Goal: Task Accomplishment & Management: Manage account settings

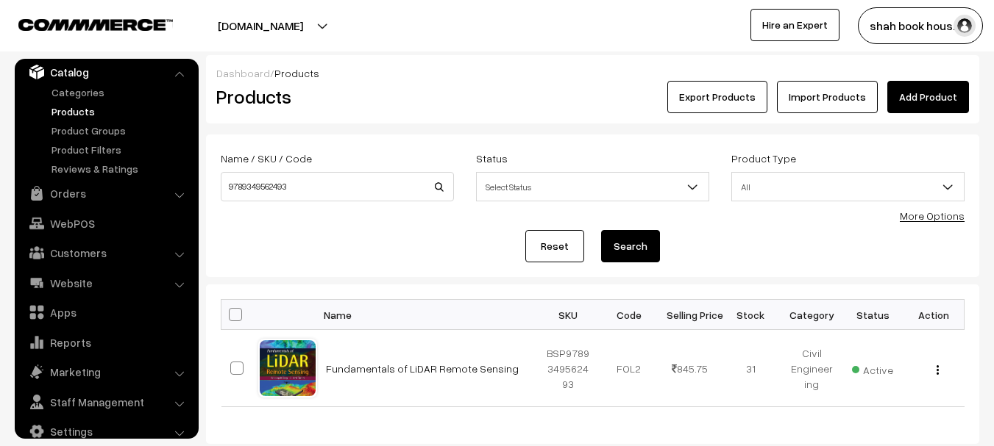
scroll to position [93, 0]
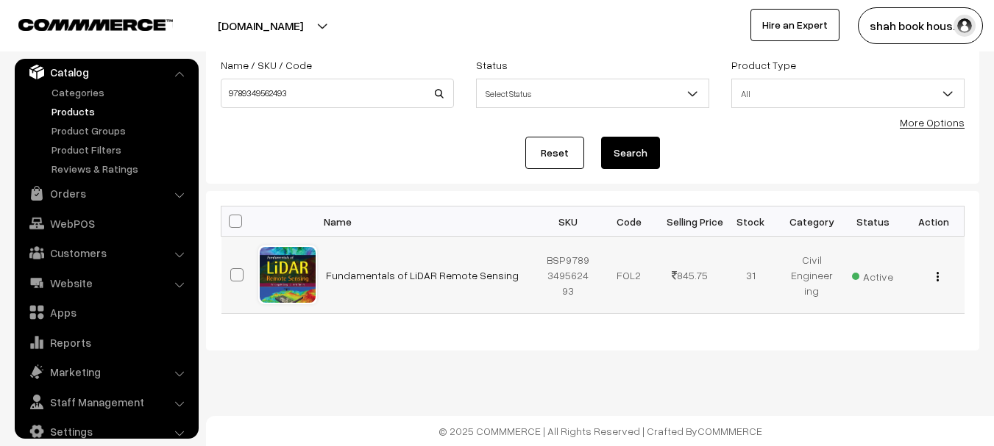
click at [936, 278] on img "button" at bounding box center [937, 277] width 2 height 10
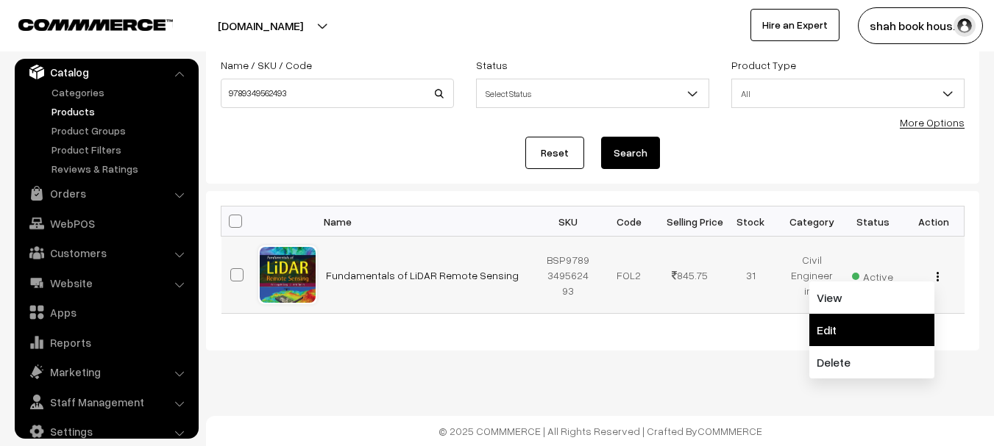
click at [862, 325] on link "Edit" at bounding box center [871, 330] width 125 height 32
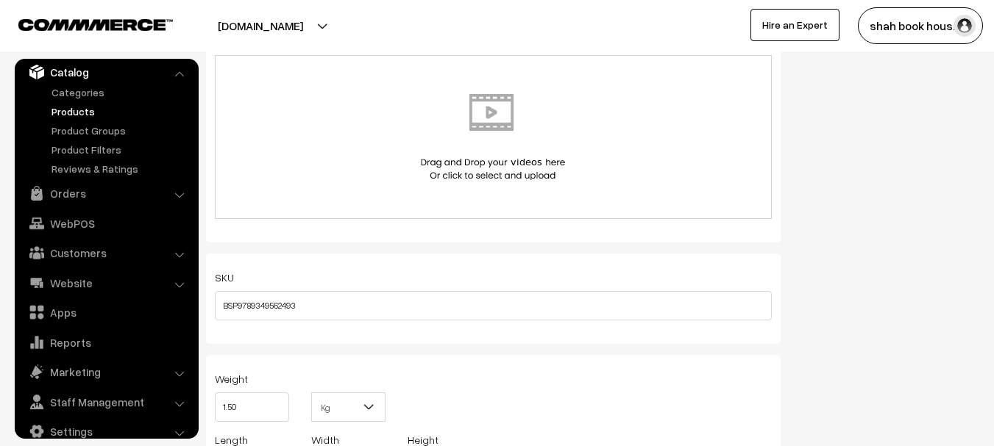
scroll to position [1324, 0]
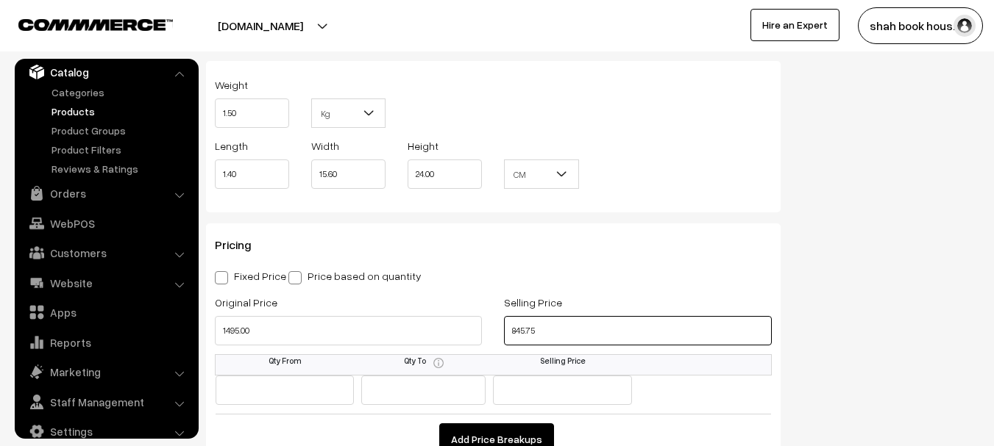
drag, startPoint x: 509, startPoint y: 332, endPoint x: 542, endPoint y: 329, distance: 33.2
click at [542, 329] on input "845.75" at bounding box center [637, 330] width 267 height 29
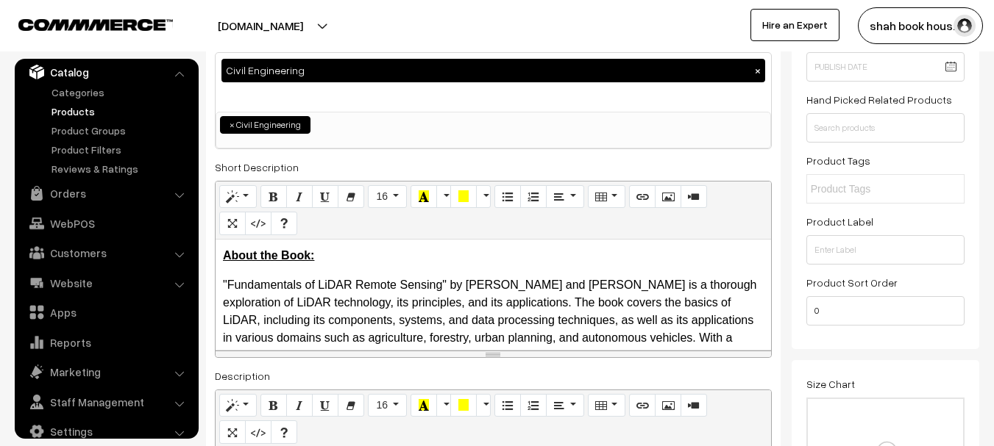
scroll to position [0, 0]
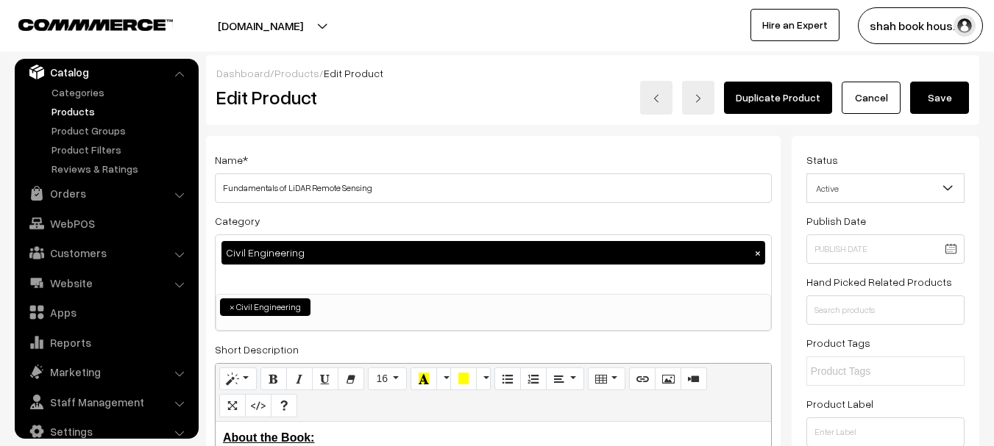
type input "1270.75"
click at [942, 98] on button "Save" at bounding box center [939, 98] width 59 height 32
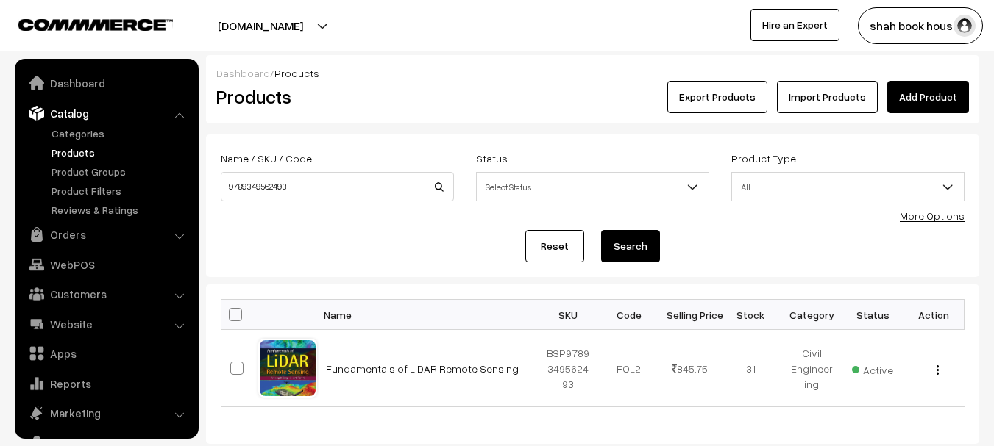
scroll to position [41, 0]
